Goal: Transaction & Acquisition: Purchase product/service

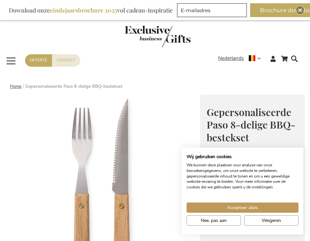
click at [12, 88] on link "Home" at bounding box center [16, 87] width 12 height 6
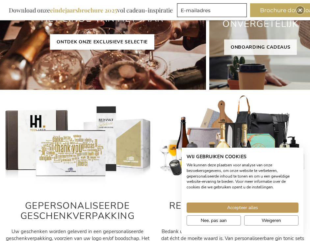
scroll to position [128, 0]
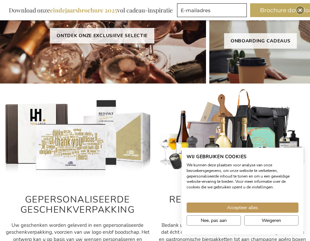
click at [123, 49] on div "VIND UW PERFECTE GESCHENK VOOR HET EINDE VAN HET JAAR ONTDEK ONZE EXCLUSIEVE SE…" at bounding box center [102, 18] width 208 height 132
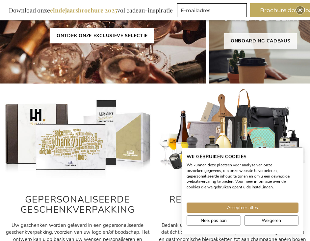
click at [123, 38] on link "ONTDEK ONZE EXCLUSIEVE SELECTIE" at bounding box center [102, 35] width 104 height 15
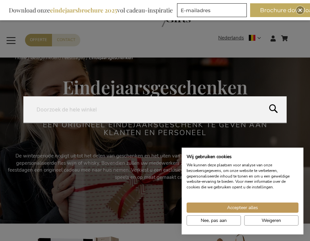
click at [295, 34] on form "Search Search" at bounding box center [296, 34] width 7 height 0
type input "a"
type input "schotel"
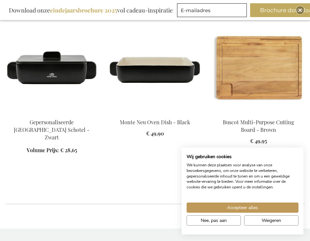
scroll to position [213, 0]
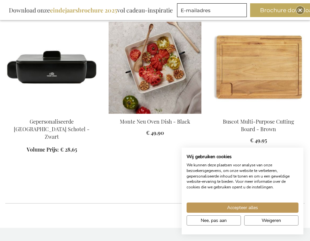
click at [178, 72] on img at bounding box center [155, 68] width 93 height 92
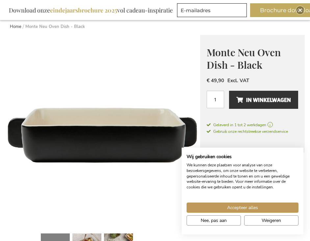
scroll to position [79, 0]
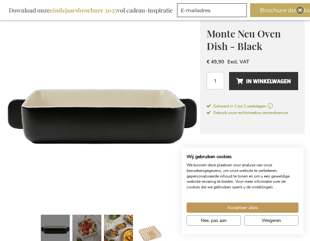
click at [92, 226] on link at bounding box center [86, 230] width 29 height 36
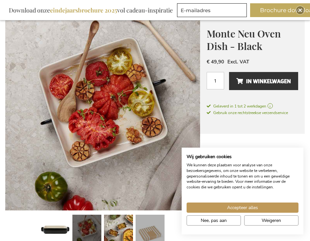
click at [160, 231] on link at bounding box center [150, 230] width 29 height 36
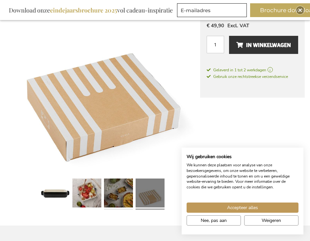
scroll to position [116, 0]
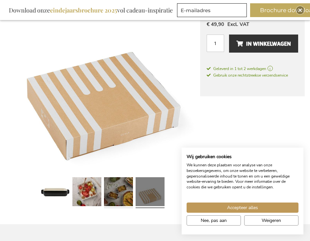
click at [110, 194] on link at bounding box center [118, 193] width 29 height 36
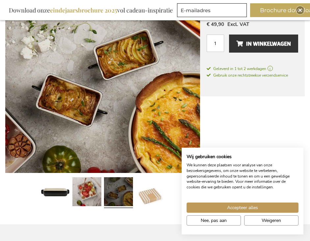
scroll to position [128, 0]
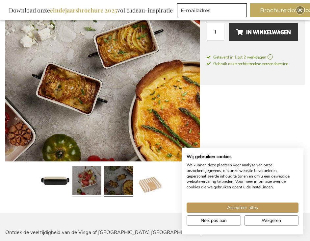
click at [94, 177] on link at bounding box center [86, 181] width 29 height 36
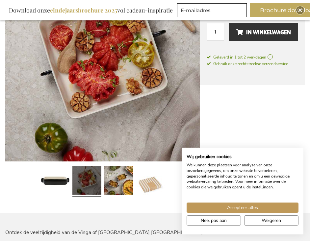
click at [4, 173] on main "Ga naar het einde van de afbeeldingen-gallerij Ga naar het begin van de afbeeld…" at bounding box center [155, 181] width 310 height 429
click at [142, 184] on link at bounding box center [150, 181] width 29 height 36
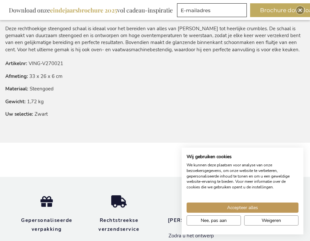
scroll to position [240, 0]
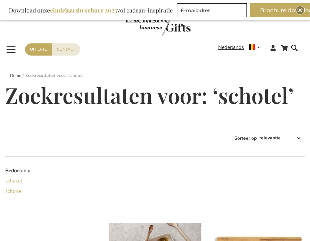
scroll to position [210, 0]
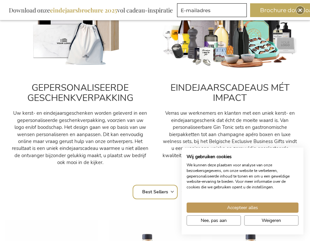
scroll to position [337, 0]
